Goal: Navigation & Orientation: Find specific page/section

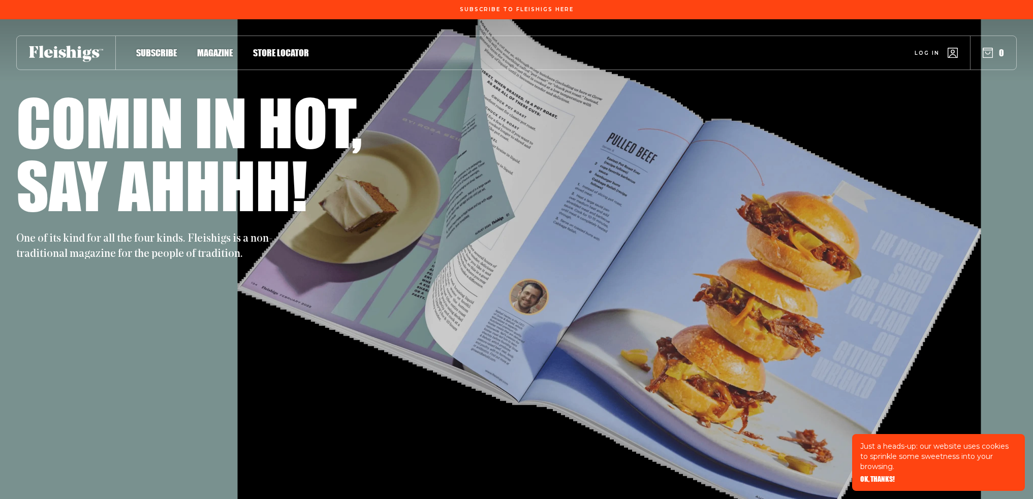
click at [267, 131] on h1 "Comin in hot," at bounding box center [189, 121] width 346 height 63
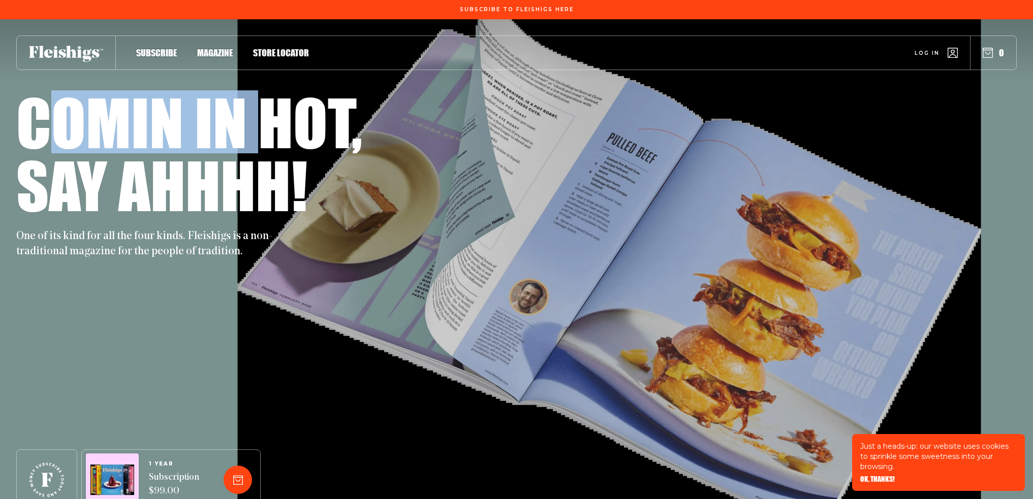
click at [267, 131] on h1 "Comin in hot," at bounding box center [189, 121] width 346 height 63
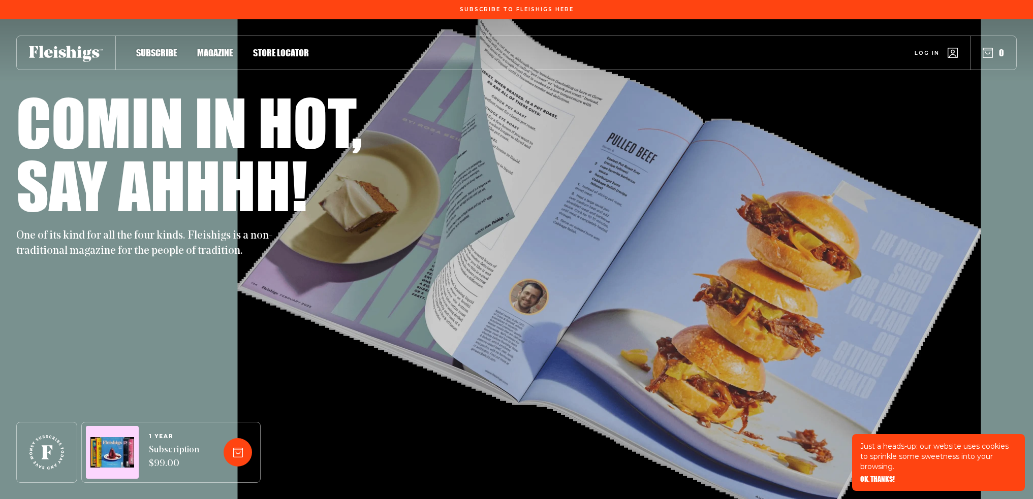
click at [232, 48] on span "Magazine" at bounding box center [215, 42] width 36 height 11
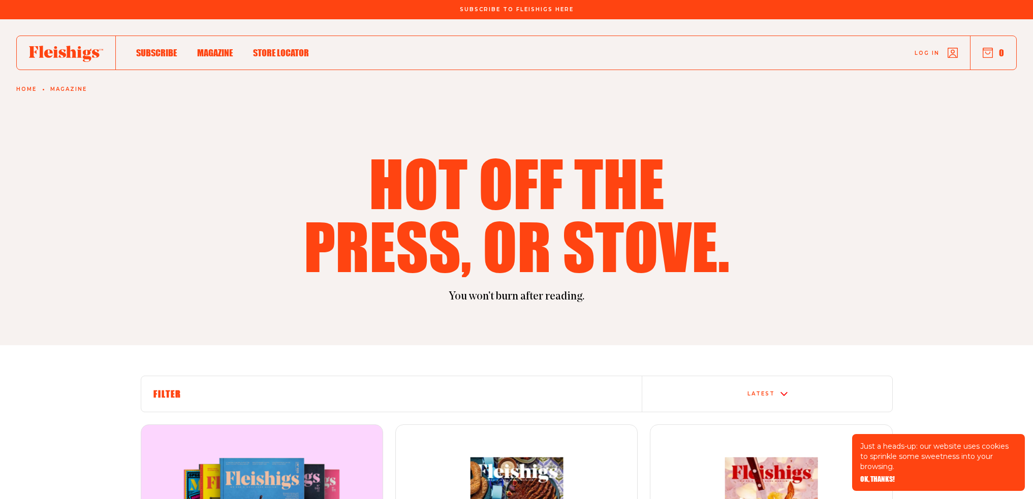
click at [285, 59] on div "Subscribe Magazine Store locator Log in 0" at bounding box center [516, 53] width 1000 height 35
click at [285, 48] on span "Store locator" at bounding box center [281, 42] width 56 height 11
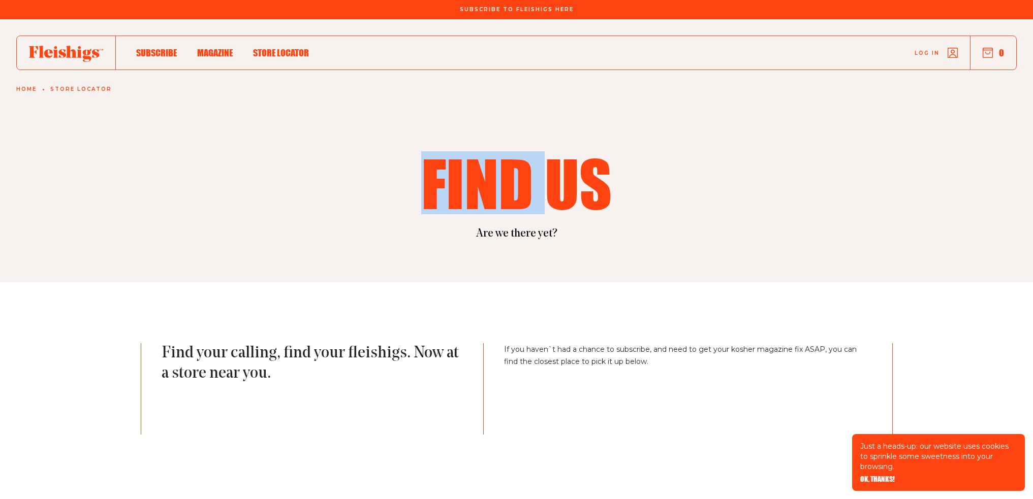
drag, startPoint x: 541, startPoint y: 197, endPoint x: 616, endPoint y: 197, distance: 74.7
click at [585, 197] on h1 "Find us" at bounding box center [516, 182] width 439 height 63
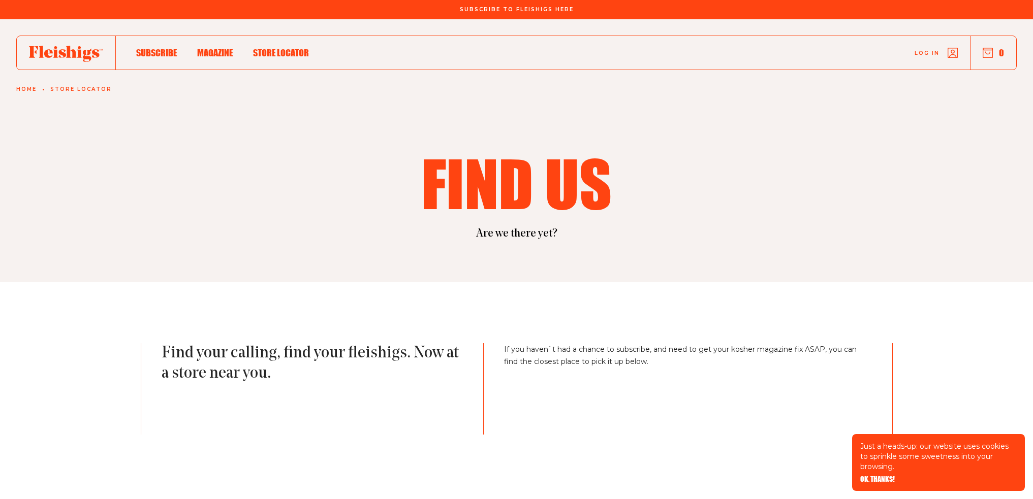
drag, startPoint x: 616, startPoint y: 197, endPoint x: 622, endPoint y: 197, distance: 6.1
click at [617, 197] on h1 "Find us" at bounding box center [516, 182] width 439 height 63
drag, startPoint x: 619, startPoint y: 187, endPoint x: 314, endPoint y: 153, distance: 307.2
click at [469, 172] on h1 "Find us" at bounding box center [516, 182] width 439 height 63
click at [422, 172] on h1 "Find us" at bounding box center [516, 182] width 439 height 63
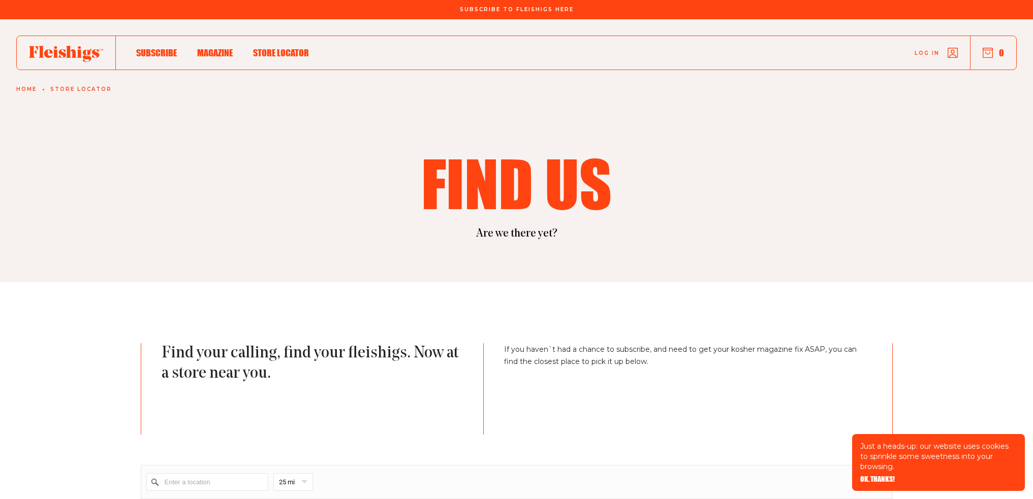
click at [141, 45] on div "Subscribe Magazine Store locator Log in 0" at bounding box center [516, 53] width 1000 height 35
click at [142, 47] on div "Subscribe Magazine Store locator Log in 0" at bounding box center [516, 53] width 1000 height 35
click at [142, 48] on span "Subscribe" at bounding box center [156, 42] width 41 height 11
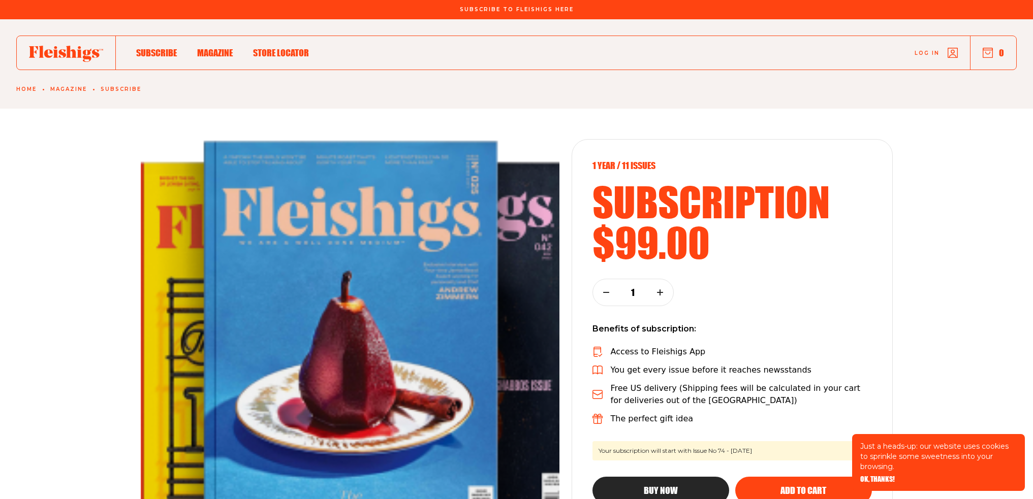
click at [986, 53] on use "button" at bounding box center [988, 53] width 10 height 10
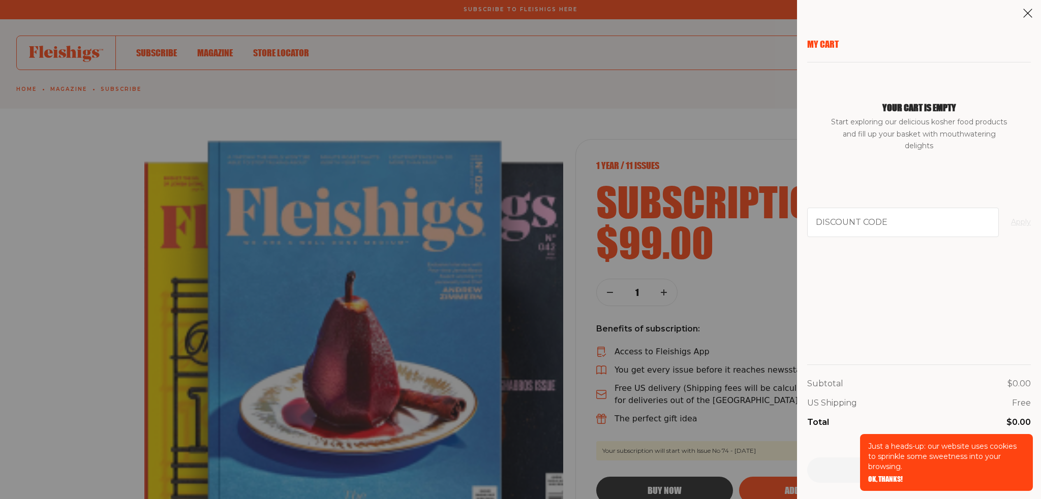
click at [1020, 18] on aside "My Cart Your cart is empty Start exploring our delicious kosher food products a…" at bounding box center [919, 249] width 244 height 499
click at [1025, 14] on icon at bounding box center [1027, 13] width 10 height 10
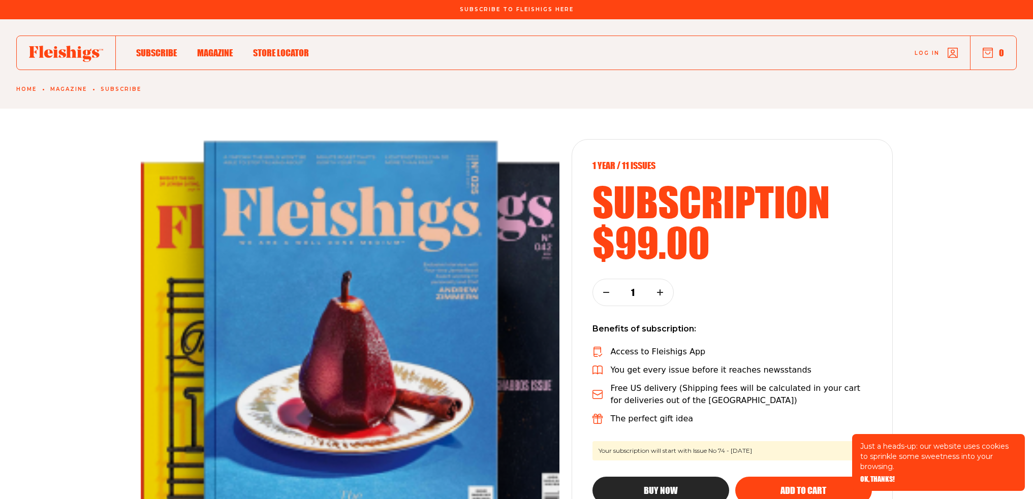
click at [996, 54] on button "0" at bounding box center [993, 52] width 21 height 11
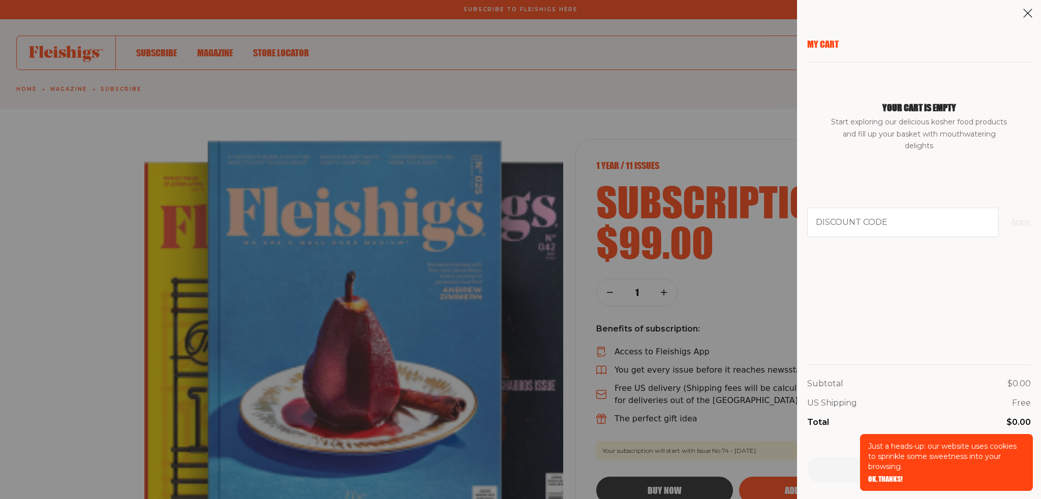
click at [1023, 10] on icon at bounding box center [1027, 13] width 10 height 10
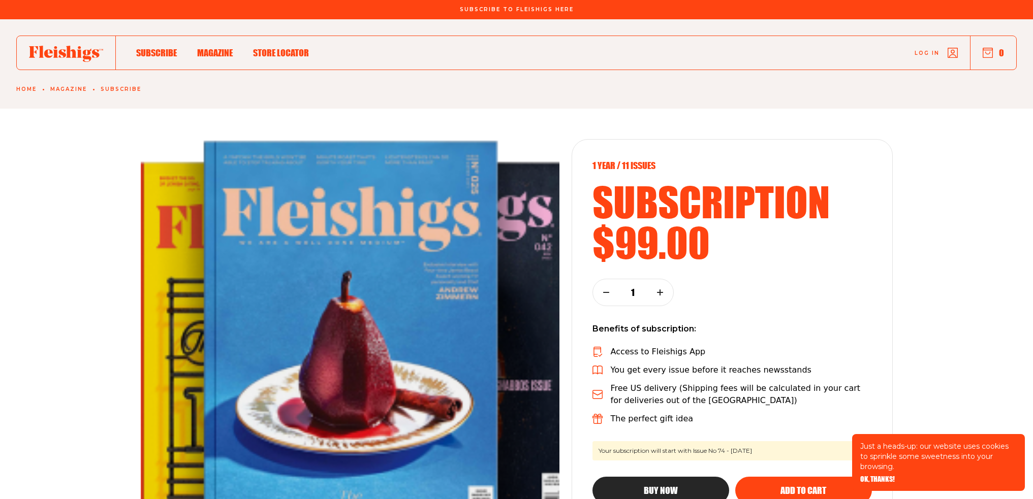
click at [58, 47] on icon at bounding box center [66, 54] width 74 height 16
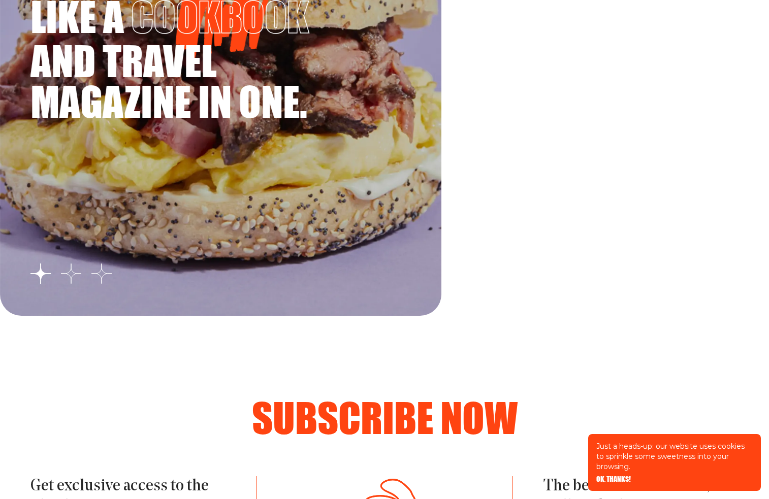
scroll to position [2337, 0]
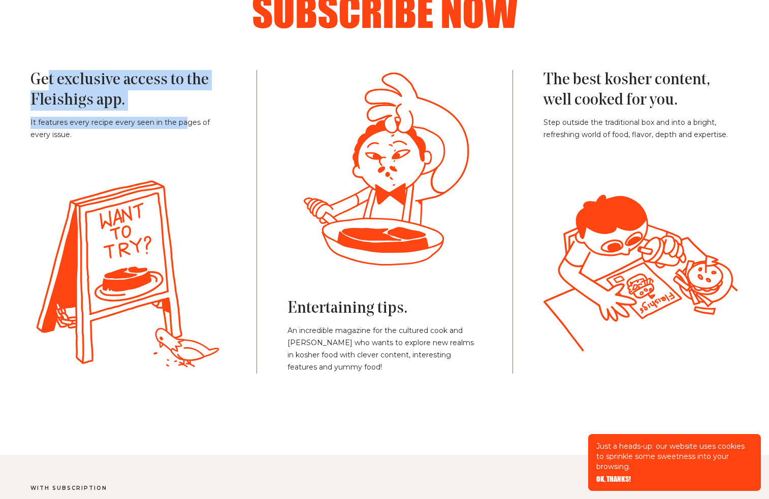
drag, startPoint x: 93, startPoint y: 97, endPoint x: 189, endPoint y: 128, distance: 100.9
click at [189, 128] on div "Get exclusive access to the Fleishigs app. It features every recipe every seen …" at bounding box center [128, 105] width 196 height 71
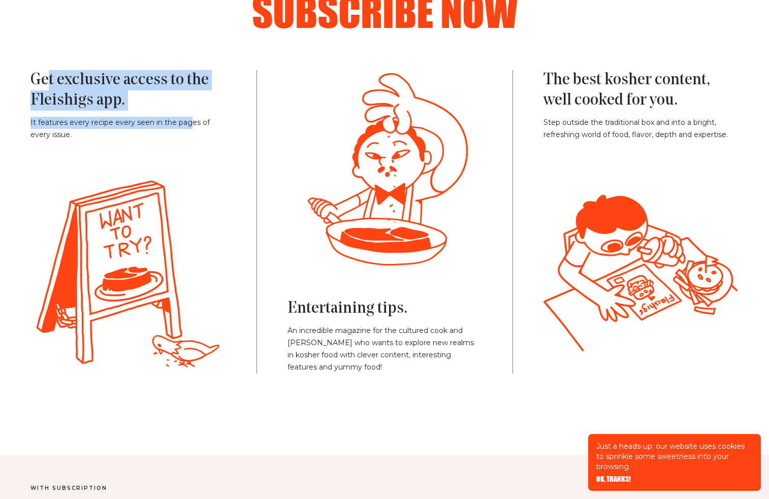
click at [182, 128] on div at bounding box center [182, 128] width 0 height 0
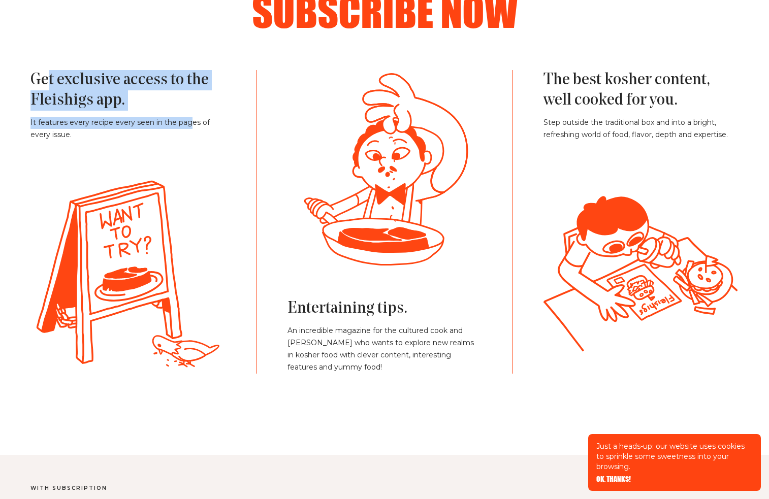
click at [229, 136] on div "Get exclusive access to the Fleishigs app. It features every recipe every seen …" at bounding box center [143, 222] width 226 height 304
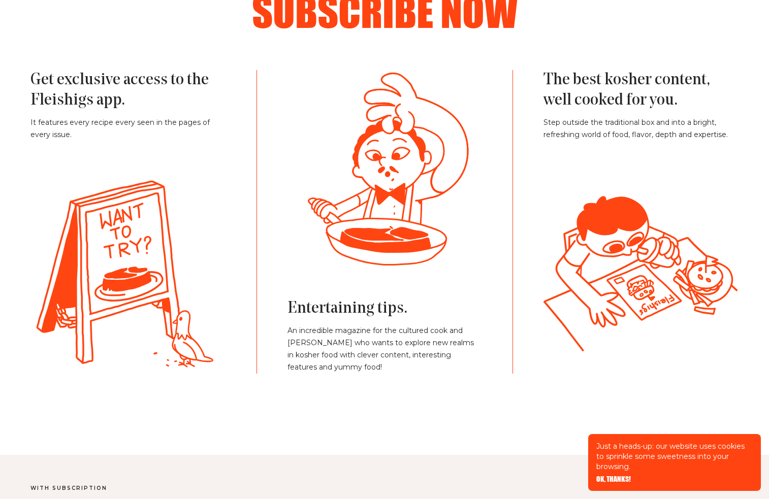
drag, startPoint x: 104, startPoint y: 111, endPoint x: 115, endPoint y: 101, distance: 14.4
click at [116, 100] on h3 "Get exclusive access to the Fleishigs app." at bounding box center [128, 90] width 196 height 41
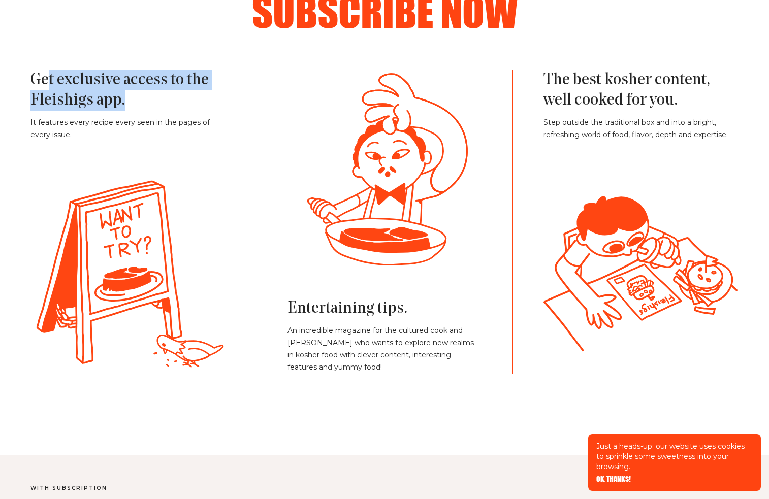
drag, startPoint x: 64, startPoint y: 91, endPoint x: 150, endPoint y: 112, distance: 89.3
click at [140, 112] on div "Get exclusive access to the Fleishigs app. It features every recipe every seen …" at bounding box center [128, 105] width 196 height 71
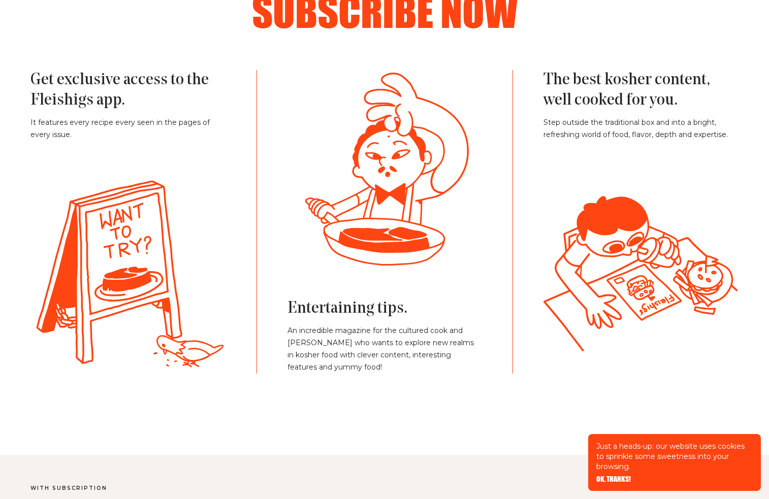
click at [150, 112] on div "Get exclusive access to the Fleishigs app. It features every recipe every seen …" at bounding box center [128, 105] width 196 height 71
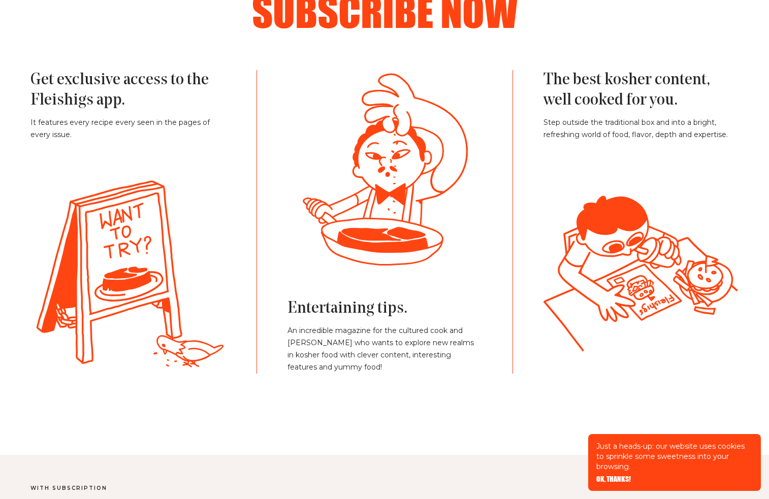
drag, startPoint x: 391, startPoint y: 183, endPoint x: 531, endPoint y: 258, distance: 158.4
click at [510, 266] on div "Entertaining tips. An incredible magazine for the cultured cook and [PERSON_NAM…" at bounding box center [385, 222] width 256 height 304
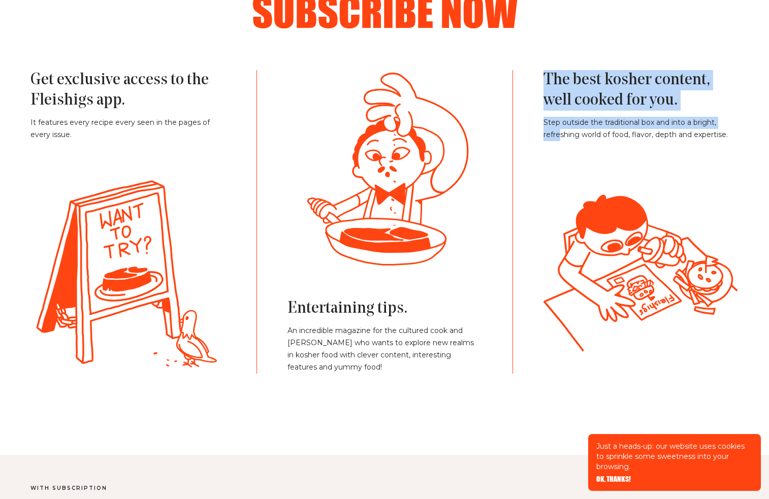
drag, startPoint x: 698, startPoint y: 258, endPoint x: 544, endPoint y: 205, distance: 162.6
click at [547, 182] on icon at bounding box center [641, 275] width 198 height 198
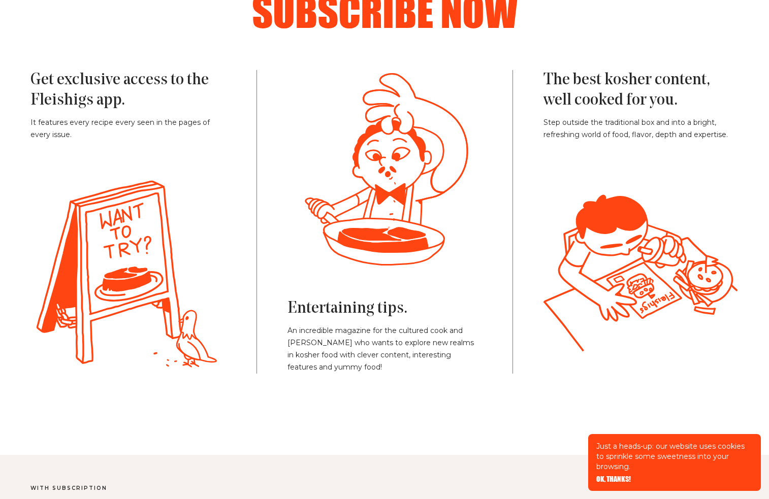
click at [32, 146] on icon at bounding box center [26, 143] width 11 height 8
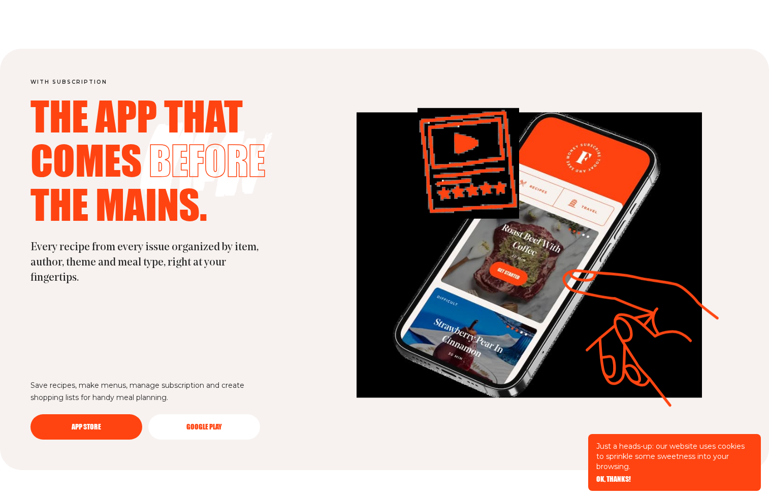
scroll to position [2693, 0]
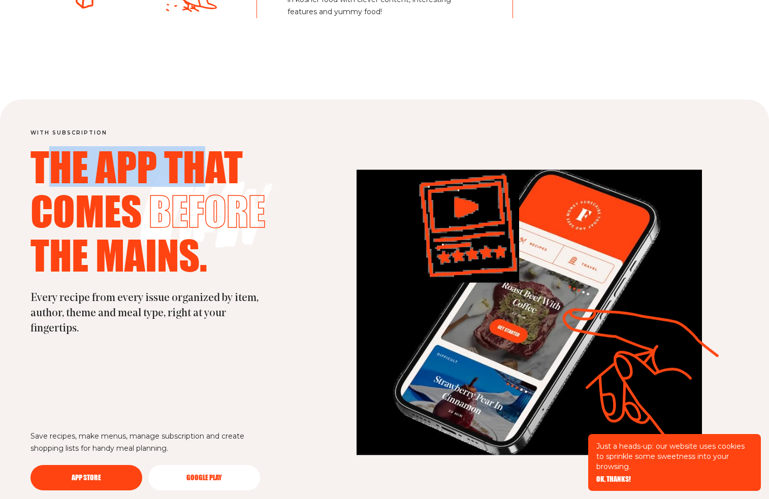
drag, startPoint x: 115, startPoint y: 163, endPoint x: 232, endPoint y: 208, distance: 124.8
click at [206, 183] on span "The app that" at bounding box center [136, 166] width 212 height 41
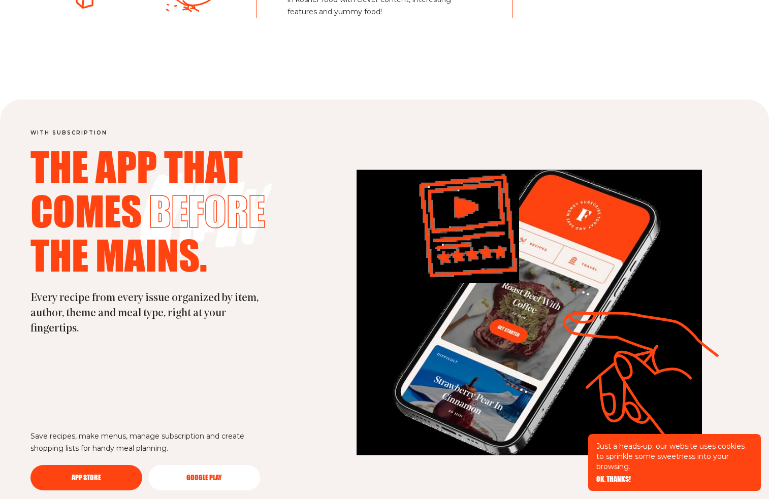
click at [235, 213] on span "before" at bounding box center [207, 211] width 116 height 41
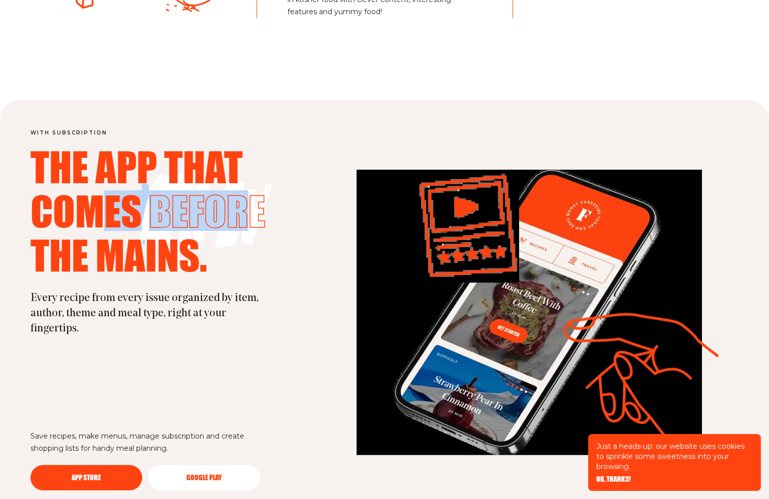
drag, startPoint x: 199, startPoint y: 222, endPoint x: 81, endPoint y: 222, distance: 117.9
click at [88, 222] on h2 "The app that comes before the mains." at bounding box center [172, 212] width 285 height 133
click at [81, 222] on span "comes" at bounding box center [85, 211] width 111 height 41
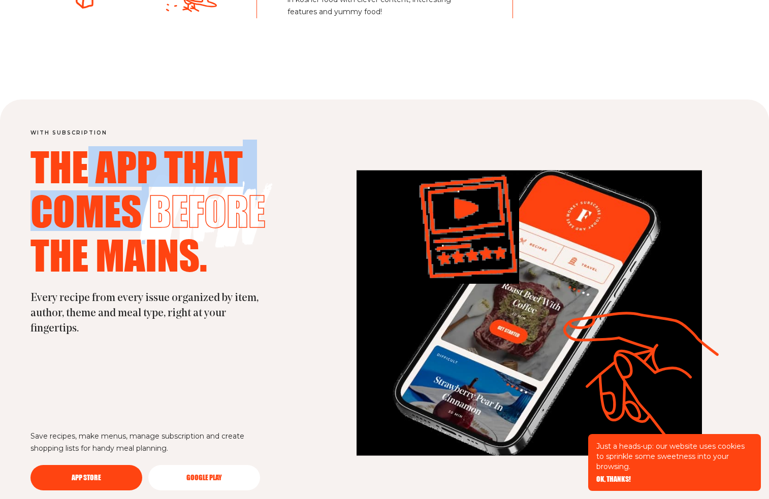
drag, startPoint x: 196, startPoint y: 239, endPoint x: 150, endPoint y: 228, distance: 47.2
click at [74, 186] on h2 "The app that comes before the mains." at bounding box center [172, 212] width 285 height 133
click at [74, 187] on h2 "The app that comes before the mains." at bounding box center [172, 212] width 285 height 133
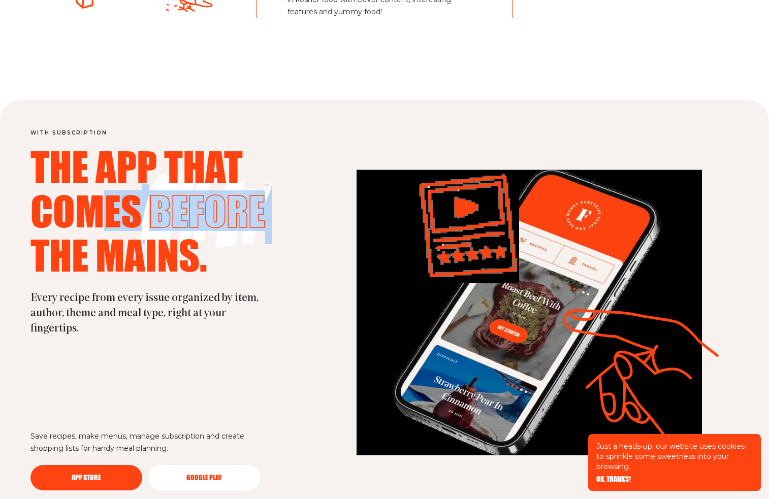
drag, startPoint x: 275, startPoint y: 215, endPoint x: 103, endPoint y: 211, distance: 172.8
click at [104, 211] on h2 "The app that comes before the mains." at bounding box center [172, 212] width 285 height 133
click at [103, 211] on span "comes" at bounding box center [85, 211] width 111 height 41
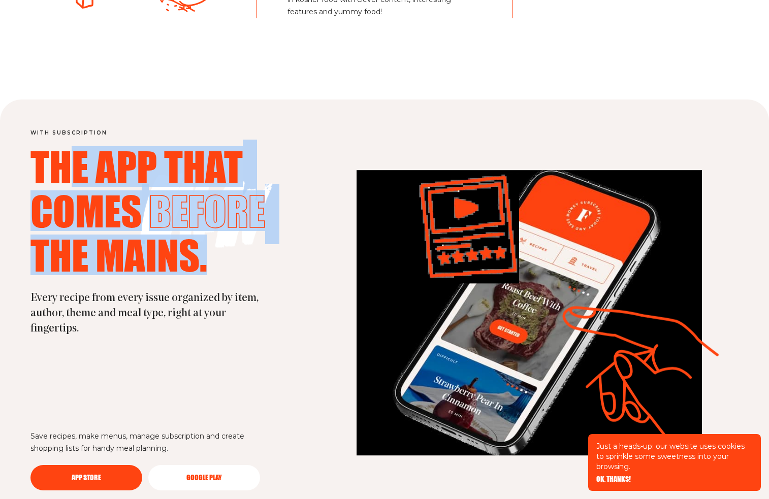
drag, startPoint x: 141, startPoint y: 208, endPoint x: 208, endPoint y: 246, distance: 77.1
click at [208, 246] on h2 "The app that comes before the mains." at bounding box center [172, 212] width 285 height 133
click at [207, 246] on span "the mains." at bounding box center [118, 255] width 177 height 41
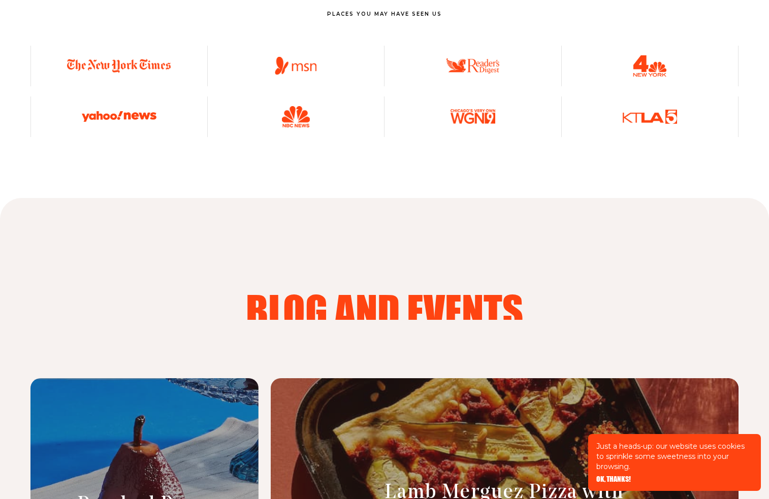
scroll to position [3556, 0]
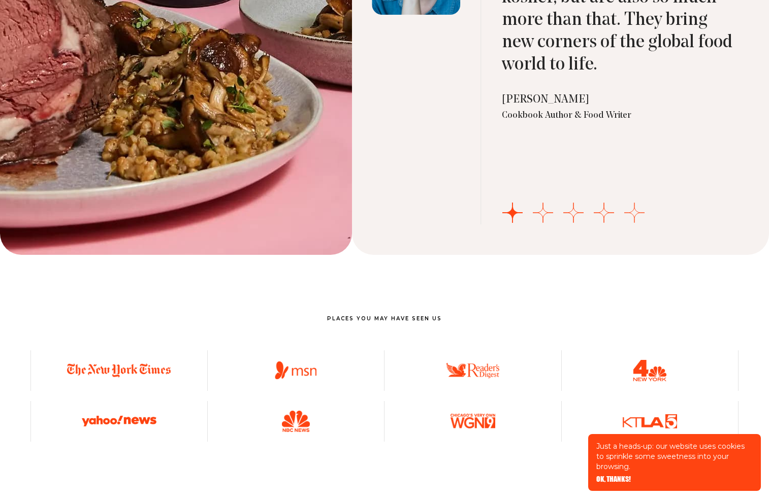
click at [635, 213] on button "Go to slide 5" at bounding box center [634, 213] width 20 height 20
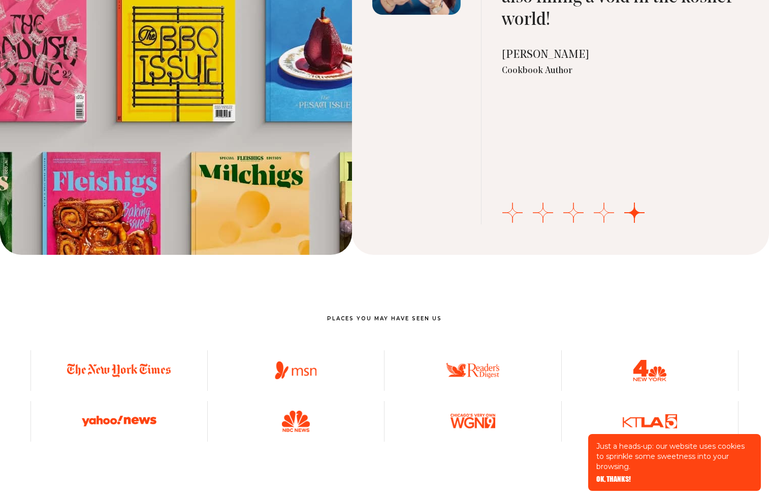
click at [594, 214] on button "Go to slide 4" at bounding box center [604, 213] width 20 height 20
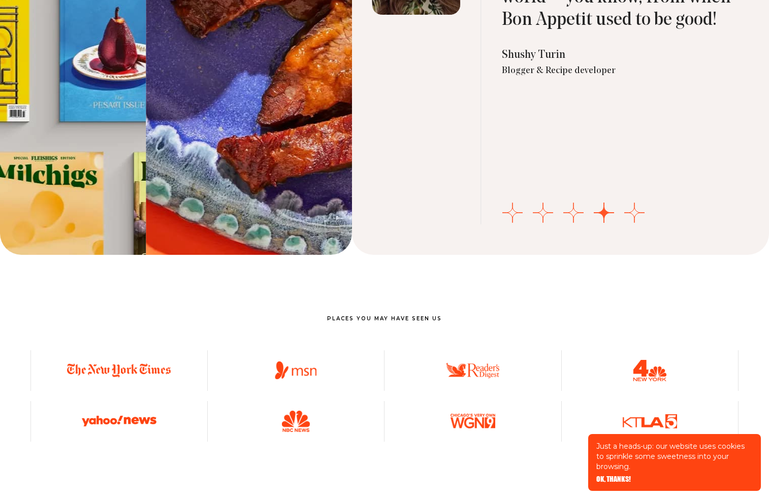
click at [604, 216] on button "Go to slide 4" at bounding box center [604, 213] width 20 height 20
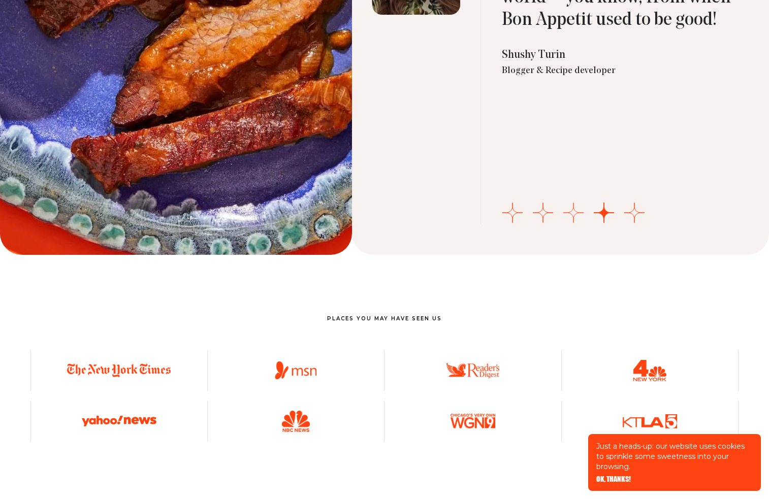
click at [570, 215] on button "Go to slide 3" at bounding box center [573, 213] width 20 height 20
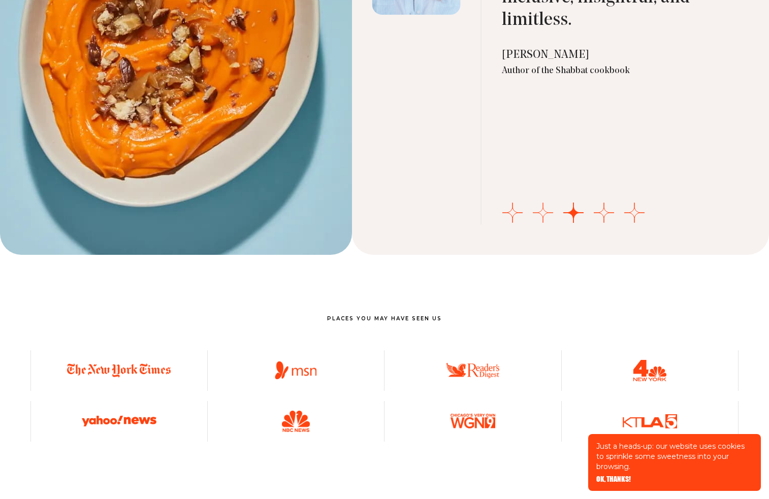
click at [546, 215] on button "Go to slide 2" at bounding box center [543, 213] width 20 height 20
click at [522, 215] on button "Go to slide 1" at bounding box center [512, 213] width 20 height 20
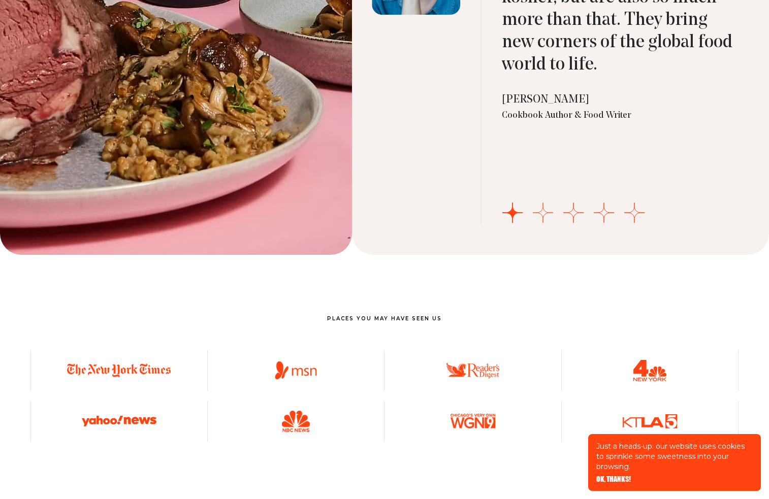
drag, startPoint x: 536, startPoint y: 217, endPoint x: 542, endPoint y: 217, distance: 5.6
click at [538, 217] on button "Go to slide 2" at bounding box center [543, 213] width 20 height 20
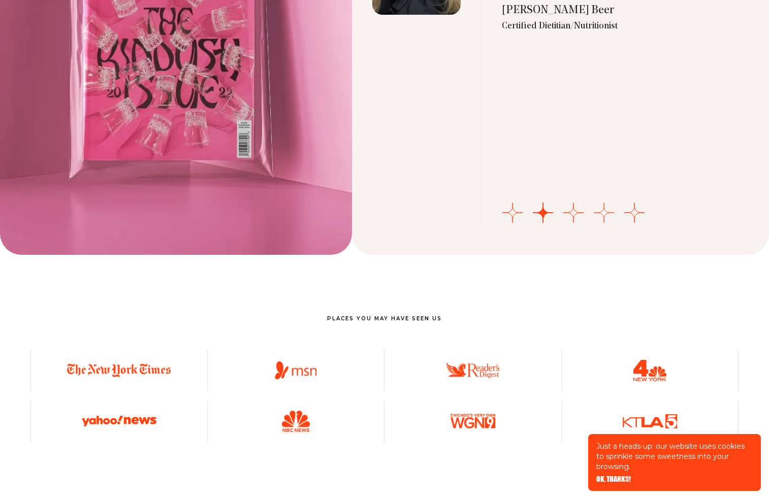
drag, startPoint x: 575, startPoint y: 217, endPoint x: 602, endPoint y: 217, distance: 26.9
click at [577, 217] on button "Go to slide 3" at bounding box center [573, 213] width 20 height 20
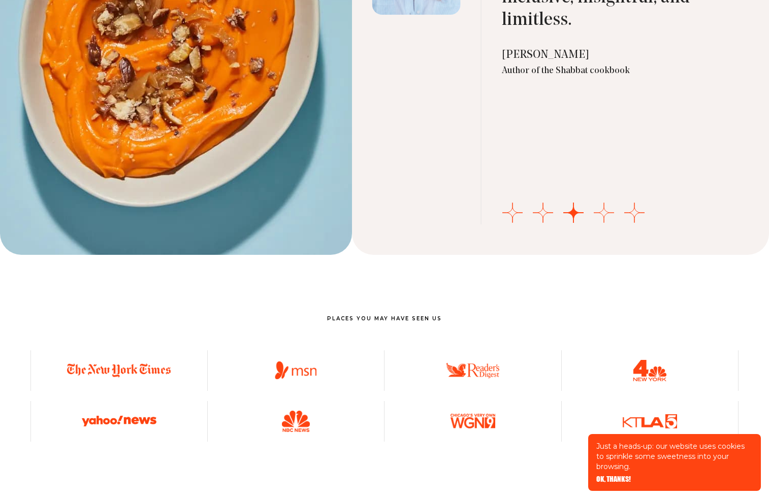
click at [608, 217] on button "Go to slide 4" at bounding box center [604, 213] width 20 height 20
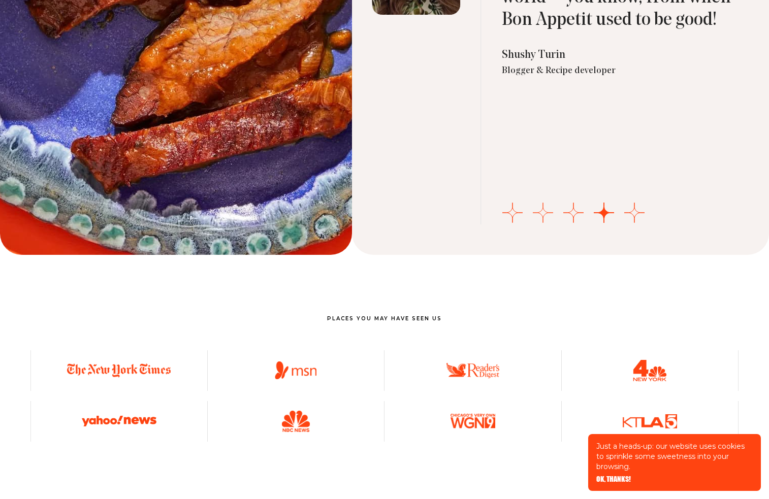
click at [633, 214] on button "Go to slide 5" at bounding box center [634, 213] width 20 height 20
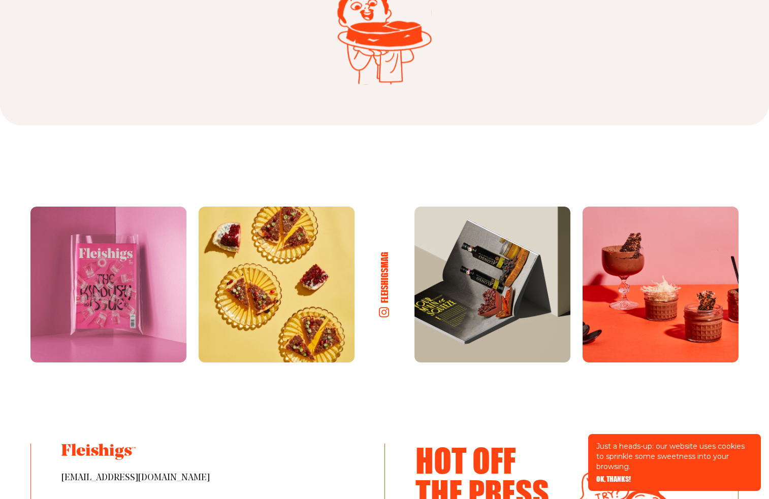
scroll to position [5564, 0]
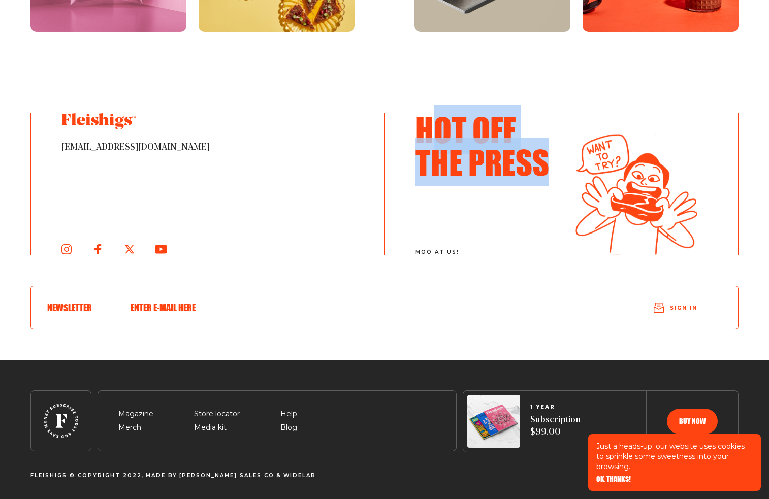
drag, startPoint x: 462, startPoint y: 147, endPoint x: 558, endPoint y: 165, distance: 97.7
click at [558, 165] on div "Hot Off The Press moo at [GEOGRAPHIC_DATA]!" at bounding box center [562, 184] width 354 height 142
drag, startPoint x: 558, startPoint y: 165, endPoint x: 302, endPoint y: 164, distance: 256.1
click at [557, 165] on div "Hot Off The Press moo at [GEOGRAPHIC_DATA]!" at bounding box center [562, 184] width 354 height 142
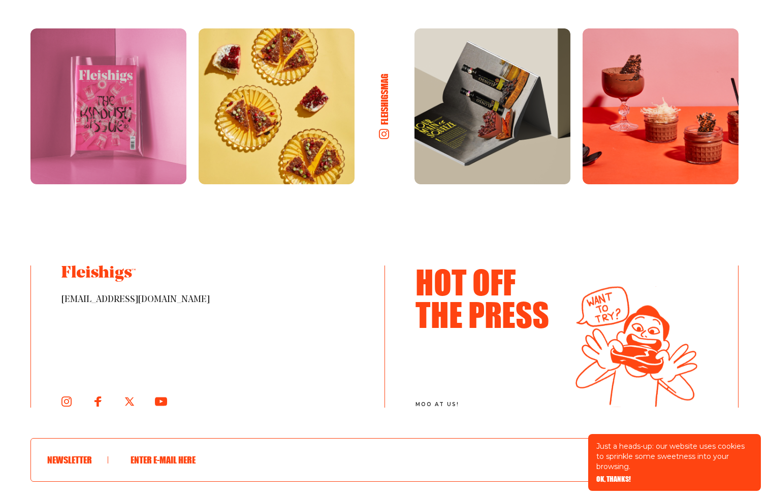
click at [75, 238] on section "fleishigsmag [EMAIL_ADDRESS][DOMAIN_NAME] Hot Off The Press moo at [GEOGRAPHIC_…" at bounding box center [384, 270] width 769 height 484
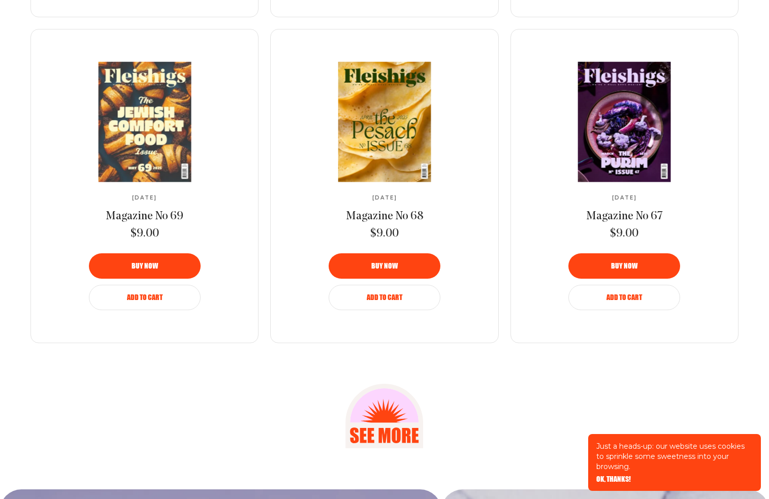
scroll to position [0, 0]
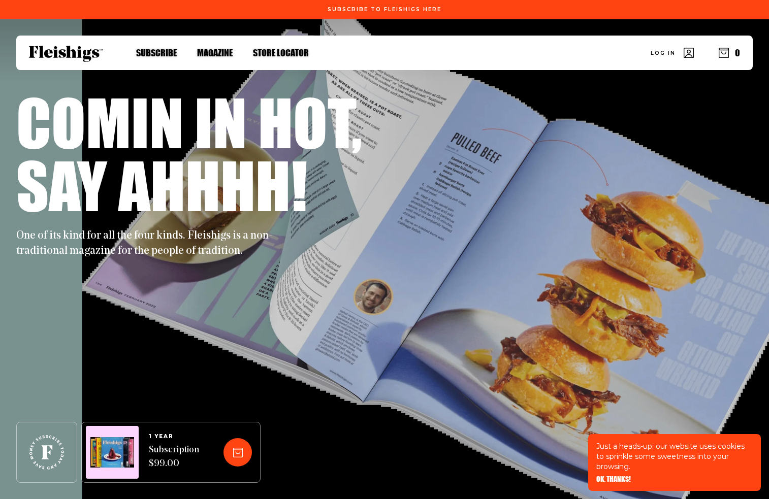
click at [728, 48] on use "button" at bounding box center [724, 53] width 10 height 10
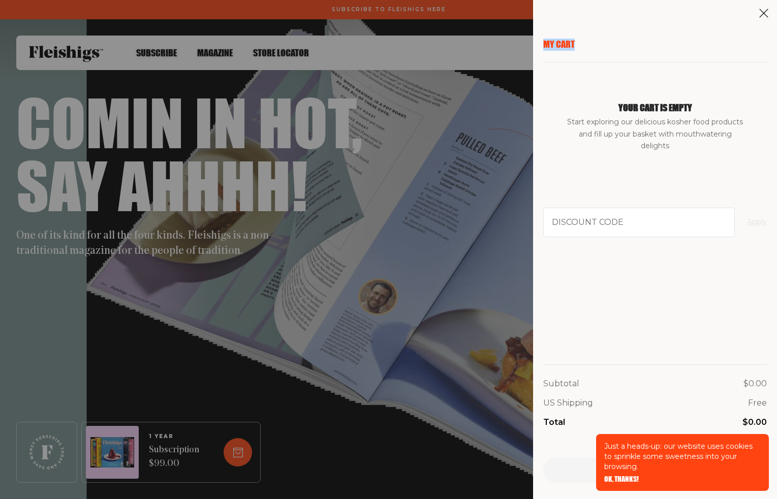
drag, startPoint x: 758, startPoint y: 10, endPoint x: 766, endPoint y: 10, distance: 8.1
click at [760, 9] on div "My Cart Your cart is empty Start exploring our delicious kosher food products a…" at bounding box center [655, 249] width 244 height 499
click at [752, 21] on aside "My Cart Your cart is empty Start exploring our delicious kosher food products a…" at bounding box center [655, 249] width 244 height 499
click at [766, 13] on icon at bounding box center [764, 13] width 10 height 10
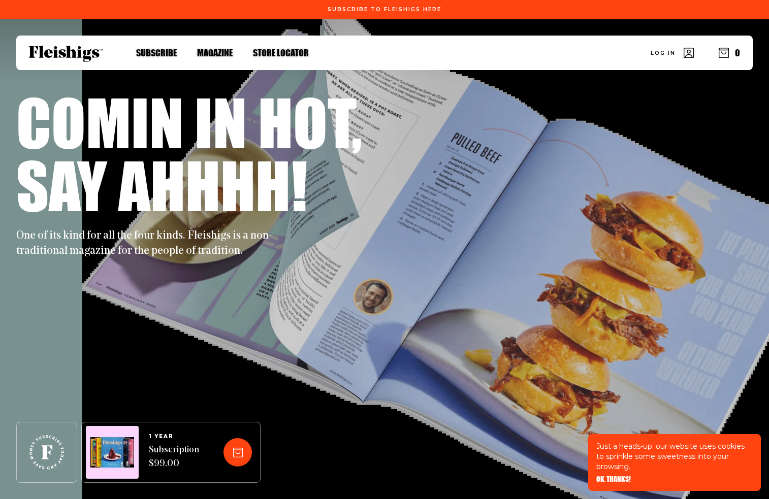
click at [666, 49] on span "Log in" at bounding box center [663, 46] width 25 height 8
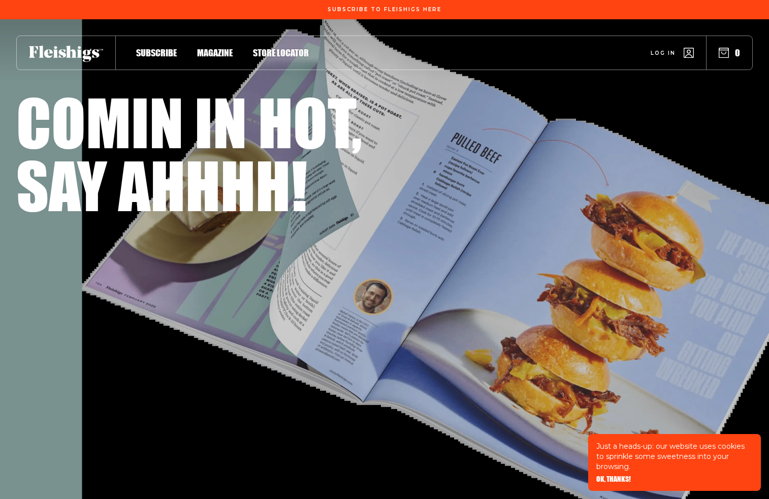
click at [721, 46] on div "Log in 0" at bounding box center [531, 53] width 444 height 34
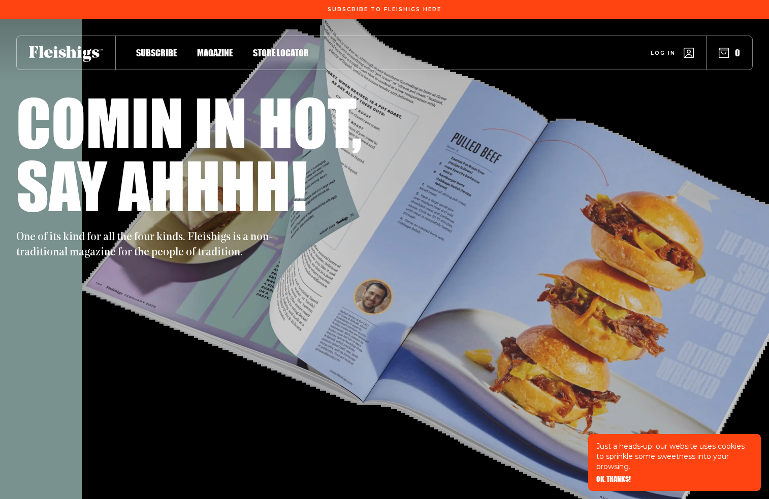
click at [724, 50] on use "button" at bounding box center [724, 53] width 10 height 10
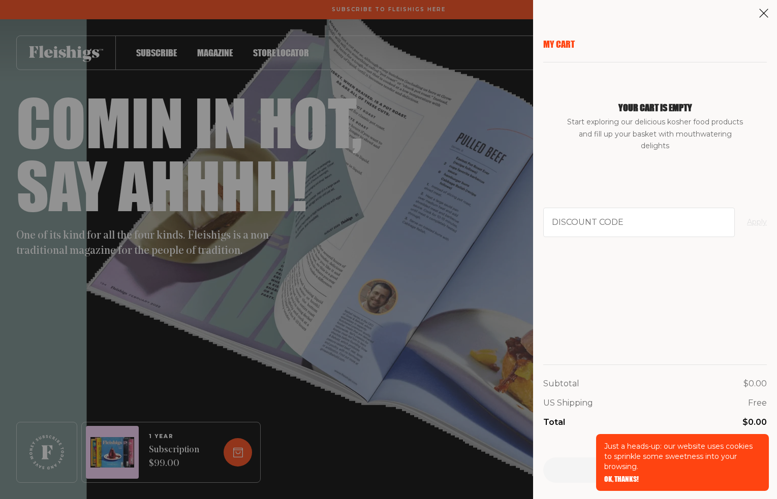
click at [758, 13] on aside "My Cart Your cart is empty Start exploring our delicious kosher food products a…" at bounding box center [655, 249] width 244 height 499
click at [767, 22] on aside "My Cart Your cart is empty Start exploring our delicious kosher food products a…" at bounding box center [655, 249] width 244 height 499
click at [761, 9] on icon at bounding box center [764, 13] width 10 height 10
